Goal: Task Accomplishment & Management: Use online tool/utility

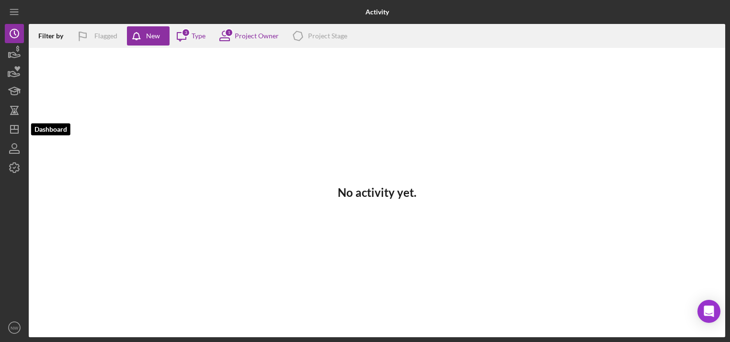
drag, startPoint x: 15, startPoint y: 127, endPoint x: 24, endPoint y: 126, distance: 9.2
click at [15, 127] on icon "Icon/Dashboard" at bounding box center [14, 129] width 24 height 24
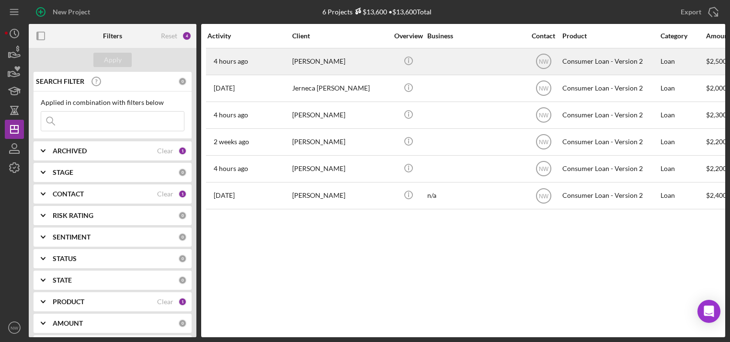
click at [303, 63] on div "[PERSON_NAME]" at bounding box center [340, 61] width 96 height 25
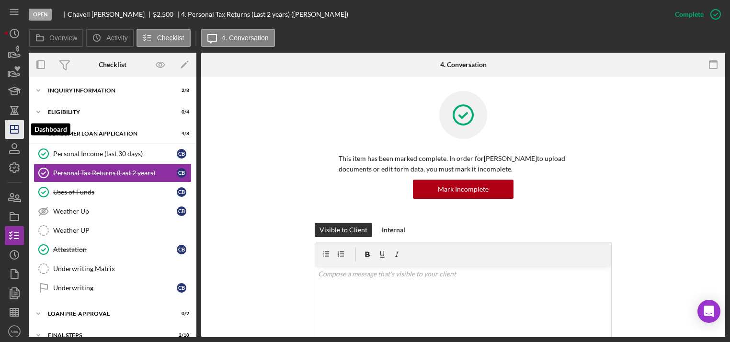
click at [17, 127] on icon "Icon/Dashboard" at bounding box center [14, 129] width 24 height 24
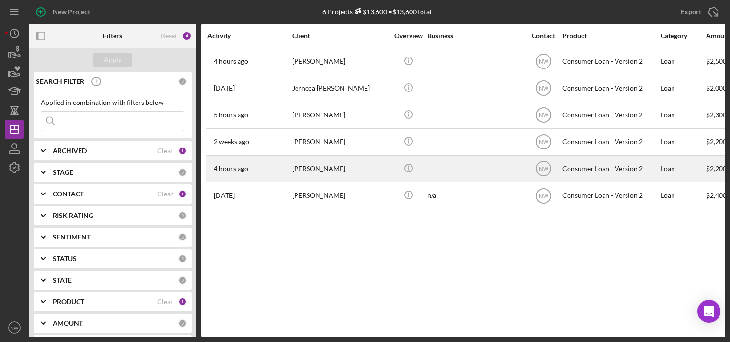
click at [315, 168] on div "[PERSON_NAME]" at bounding box center [340, 168] width 96 height 25
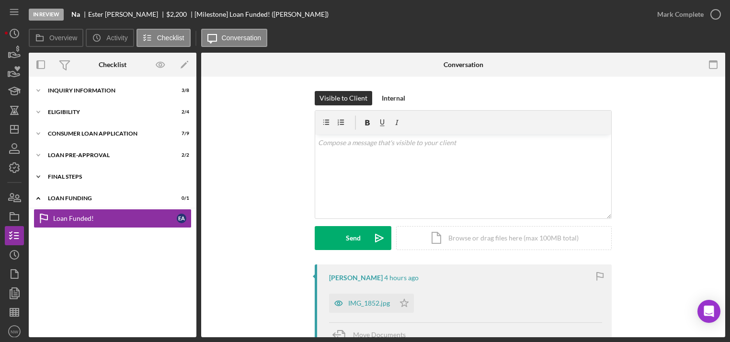
click at [42, 177] on icon "Icon/Expander" at bounding box center [38, 176] width 19 height 19
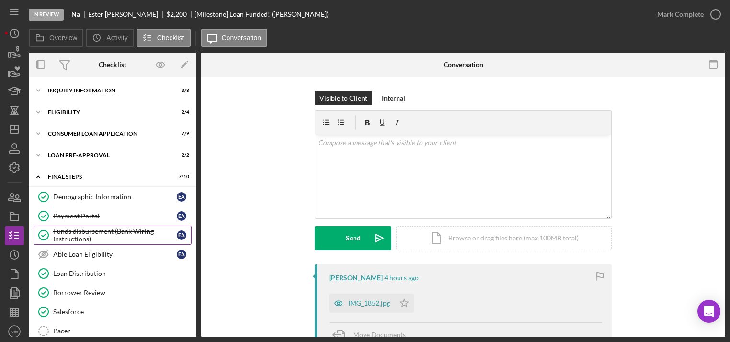
click at [73, 232] on div "Funds disbursement (Bank Wiring Instructions)" at bounding box center [115, 235] width 124 height 15
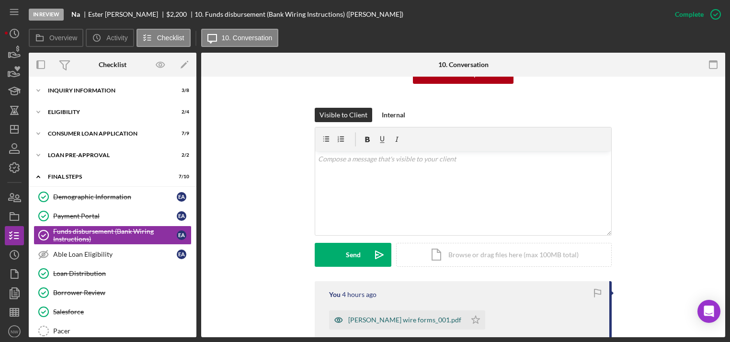
scroll to position [192, 0]
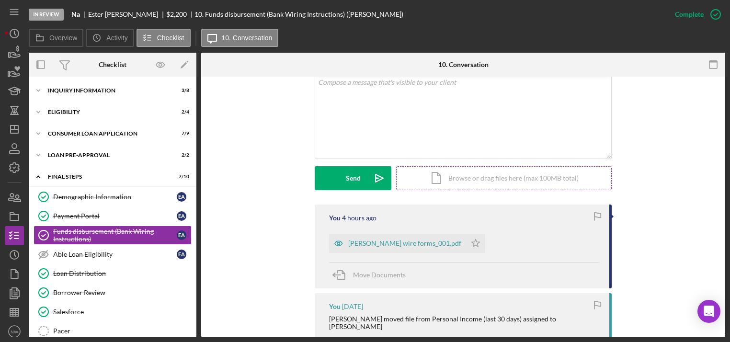
click at [440, 175] on div "Icon/Document Browse or drag files here (max 100MB total) Tap to choose files o…" at bounding box center [504, 178] width 216 height 24
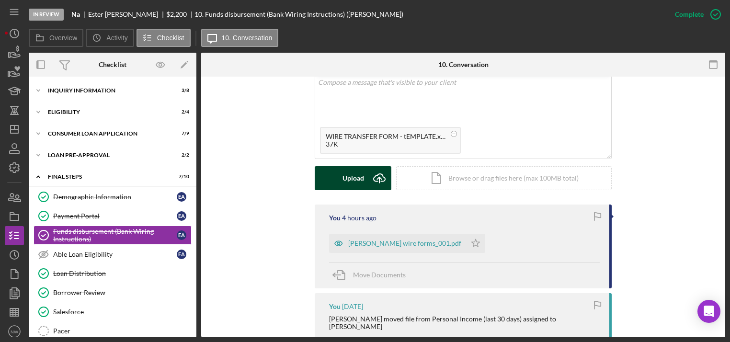
click at [347, 177] on div "Upload" at bounding box center [354, 178] width 22 height 24
